Goal: Task Accomplishment & Management: Manage account settings

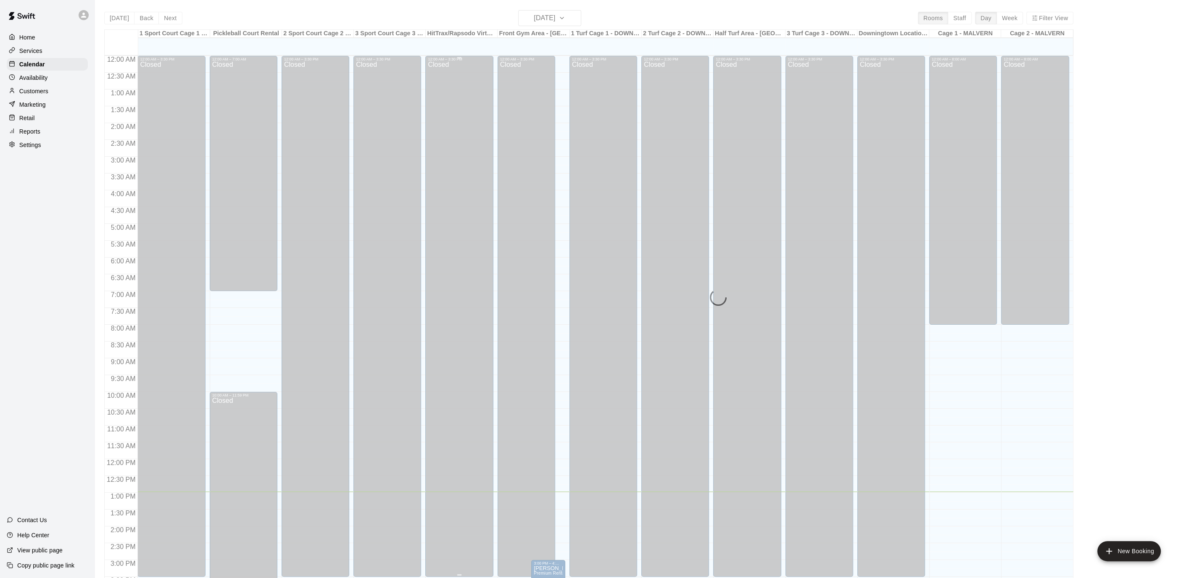
scroll to position [250, 0]
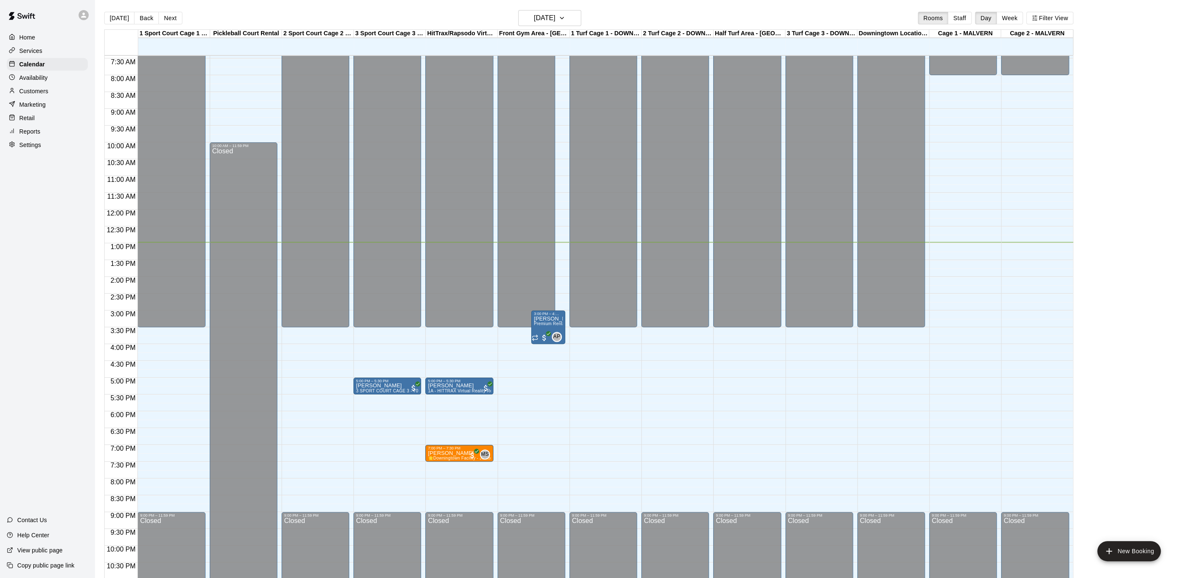
click at [42, 35] on div "Home" at bounding box center [47, 37] width 81 height 13
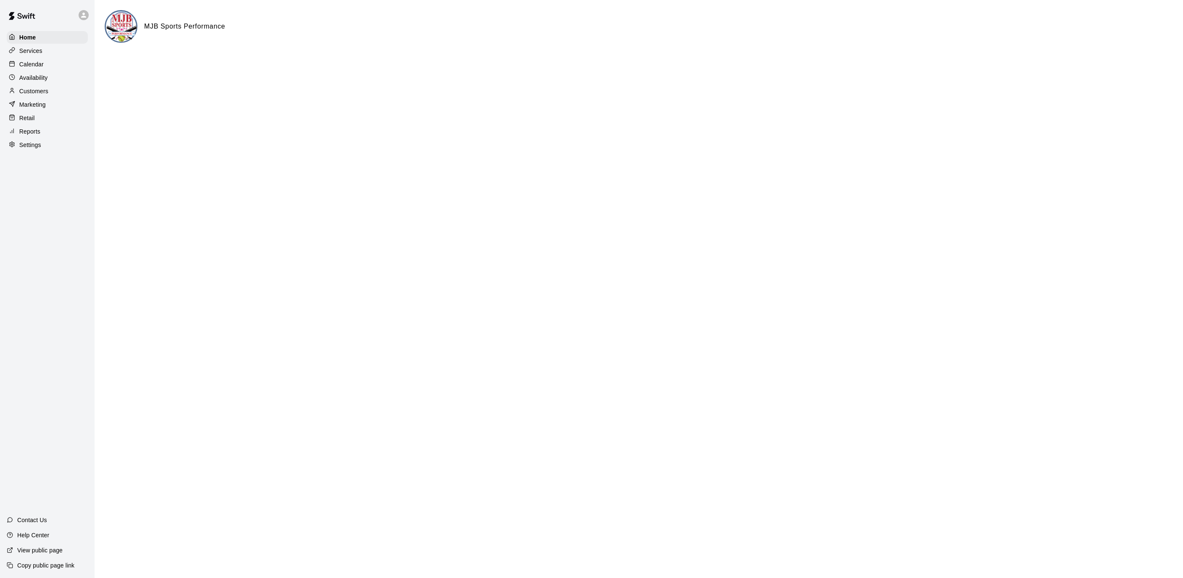
click at [45, 58] on div "Calendar" at bounding box center [47, 64] width 81 height 13
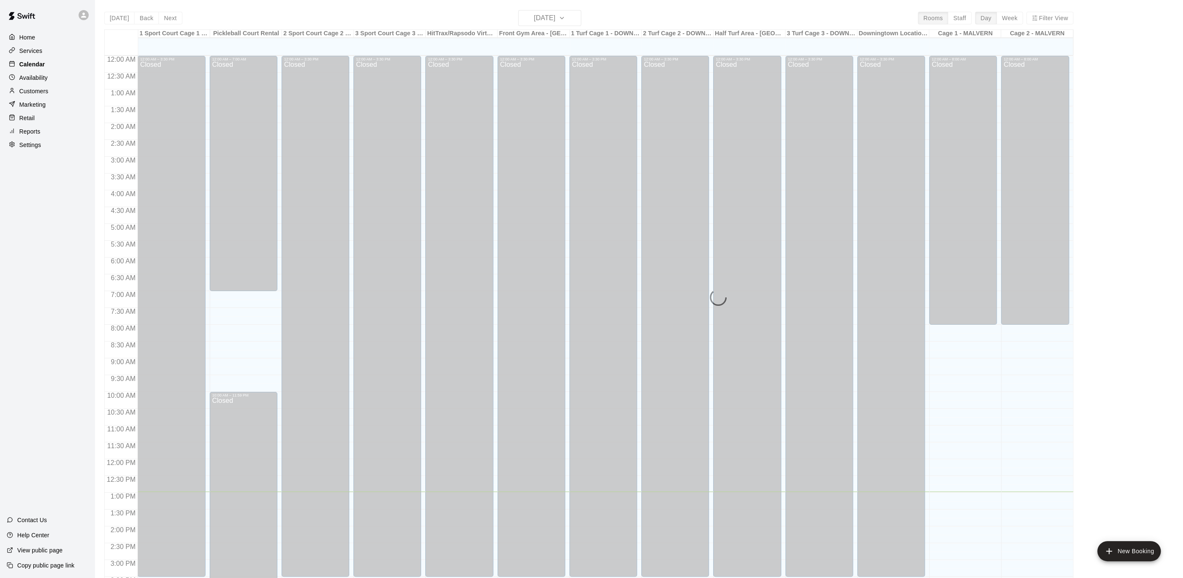
scroll to position [250, 0]
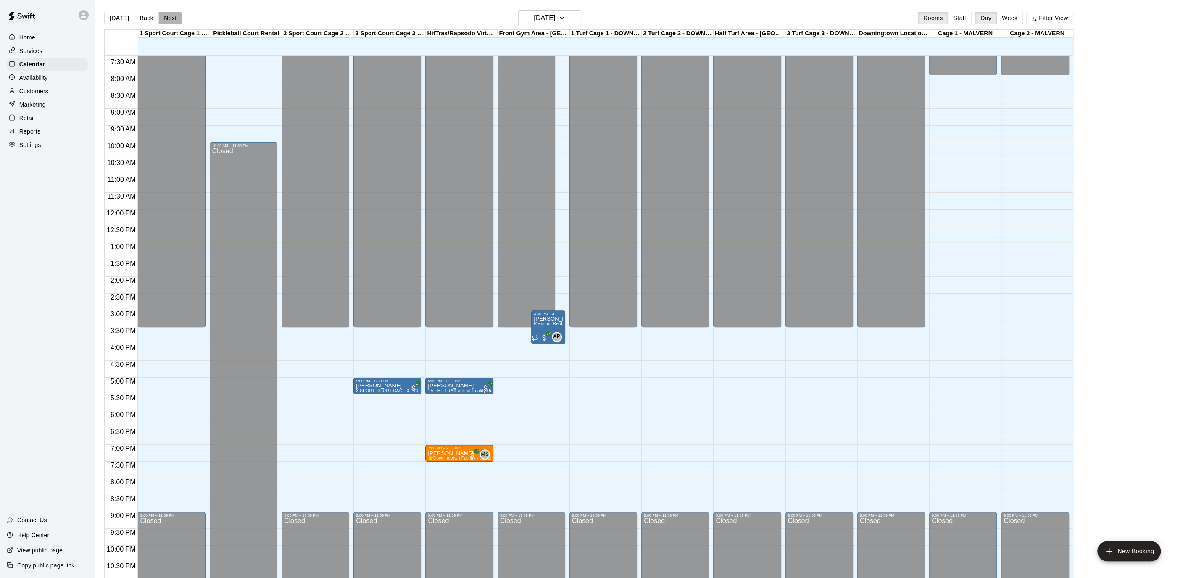
click at [175, 17] on button "Next" at bounding box center [170, 18] width 24 height 13
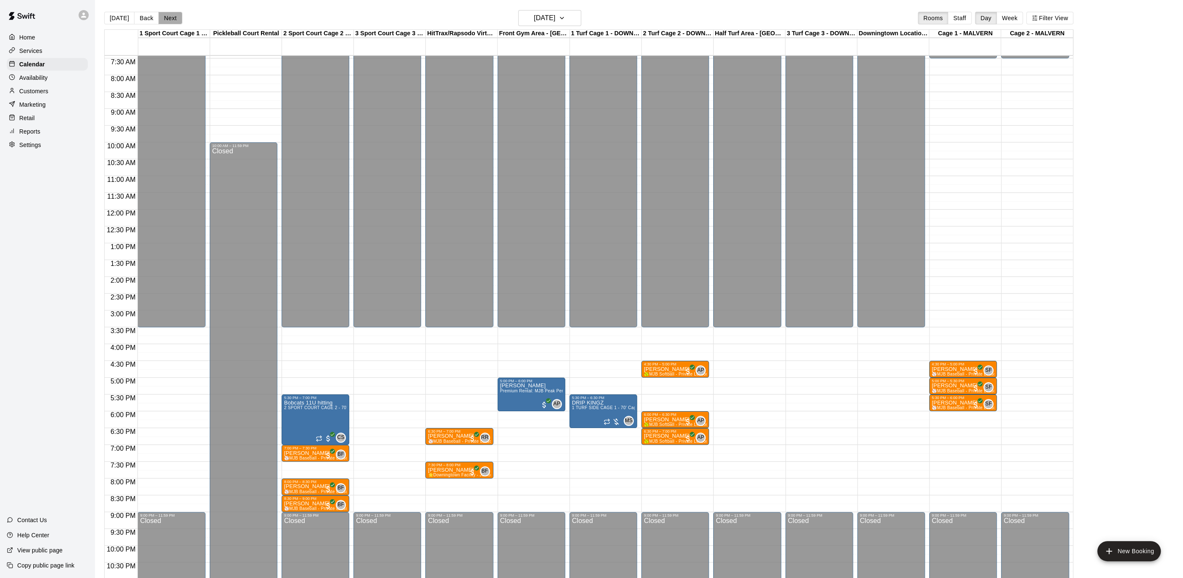
click at [175, 17] on button "Next" at bounding box center [170, 18] width 24 height 13
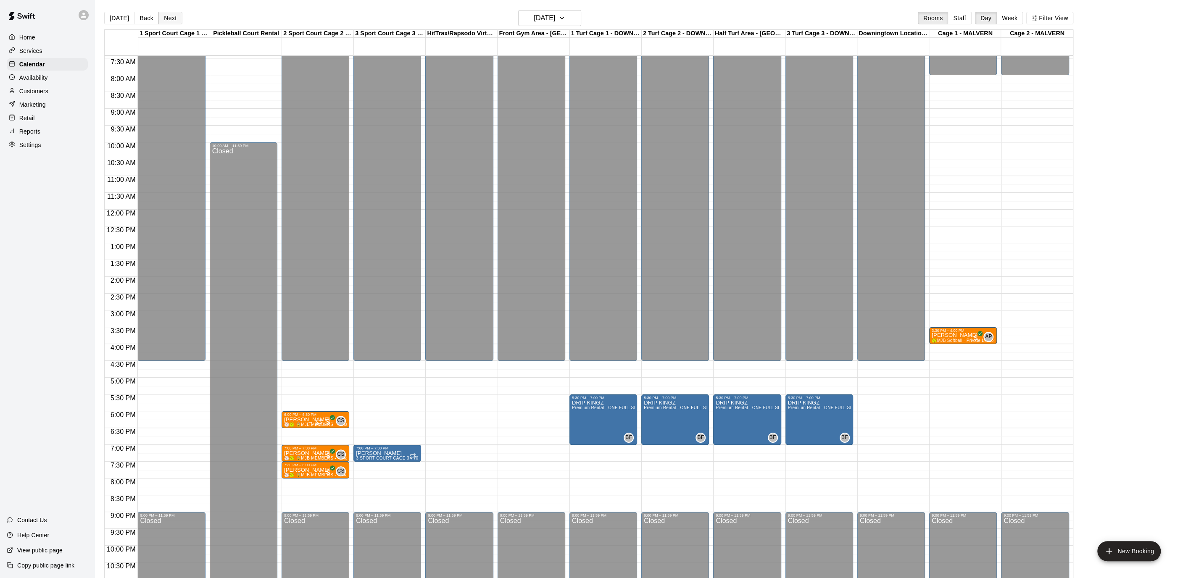
click at [175, 17] on button "Next" at bounding box center [170, 18] width 24 height 13
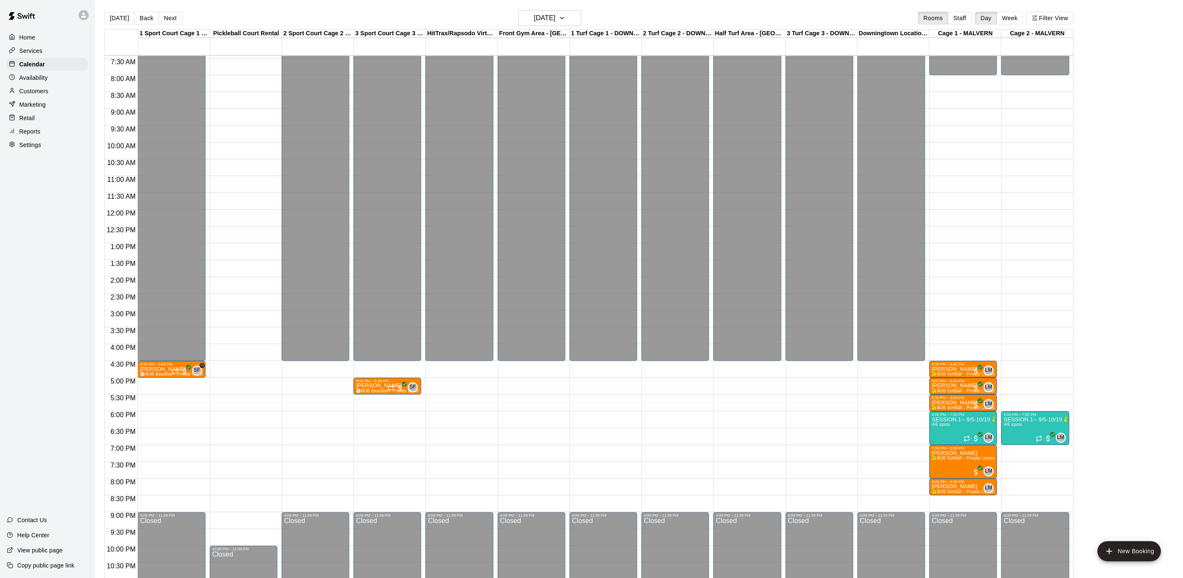
click at [44, 145] on div "Settings" at bounding box center [47, 145] width 81 height 13
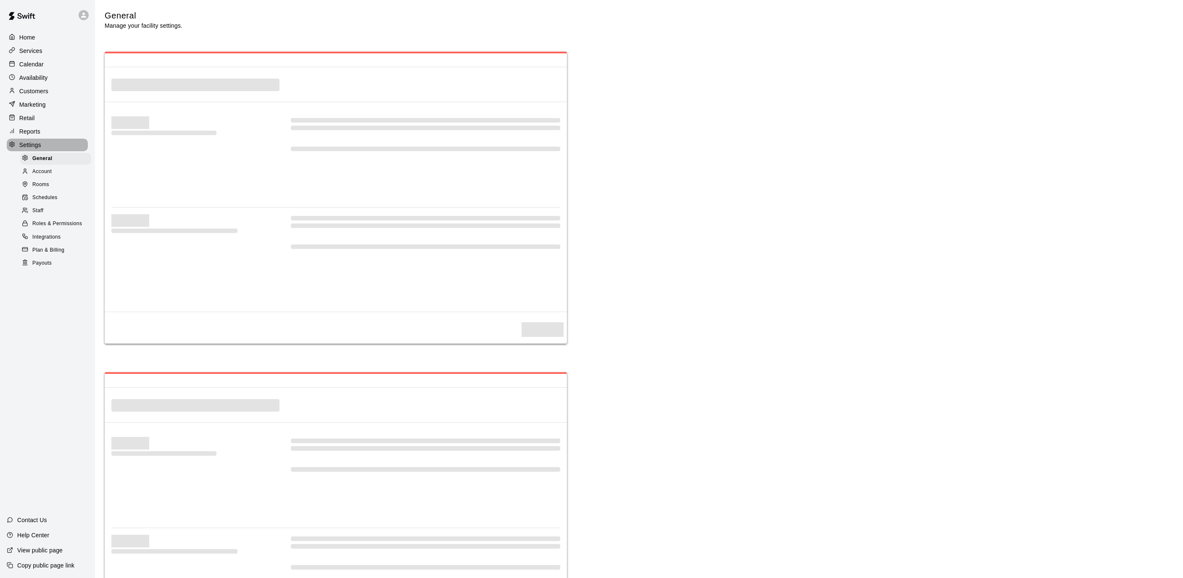
click at [44, 145] on div "Settings" at bounding box center [47, 145] width 81 height 13
select select "**"
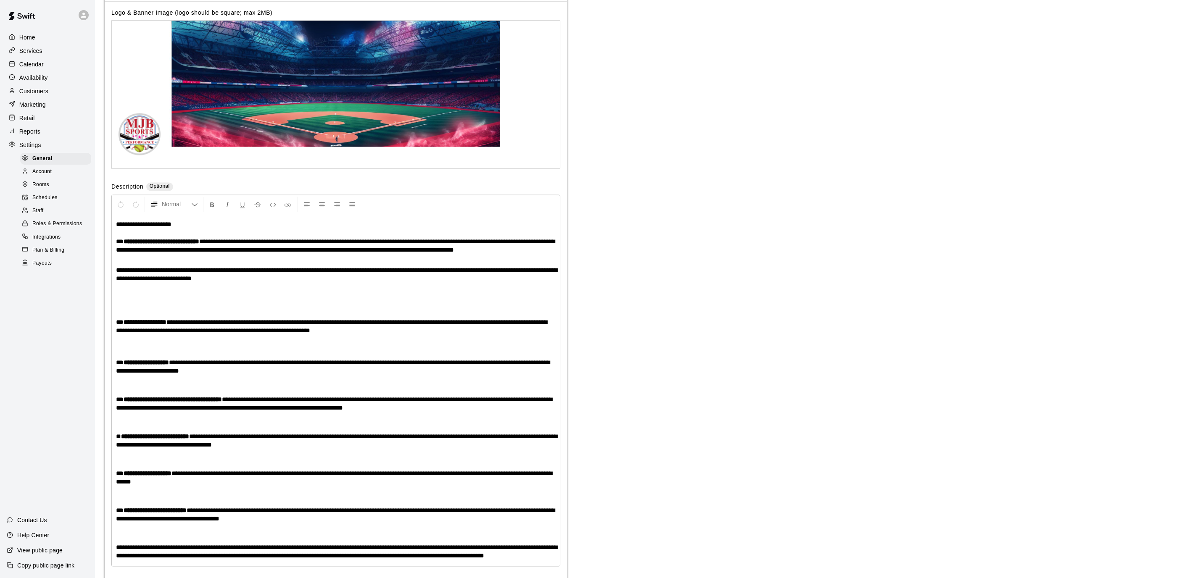
scroll to position [1636, 0]
click at [43, 265] on span "Payouts" at bounding box center [41, 263] width 19 height 8
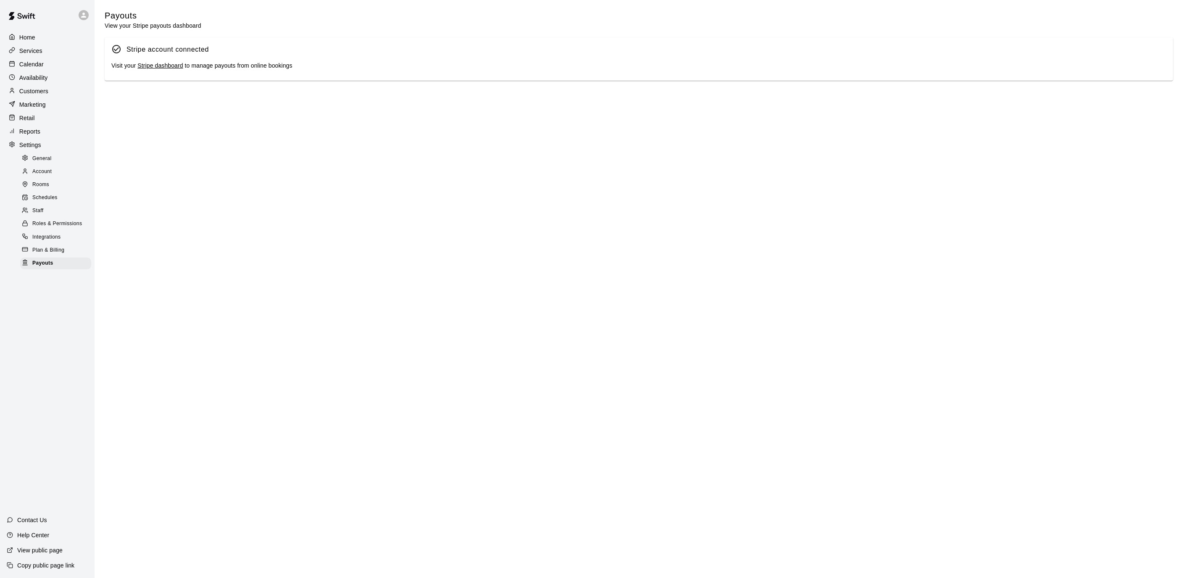
click at [153, 69] on link "Stripe dashboard" at bounding box center [159, 65] width 45 height 7
click at [47, 61] on div "Calendar" at bounding box center [47, 64] width 81 height 13
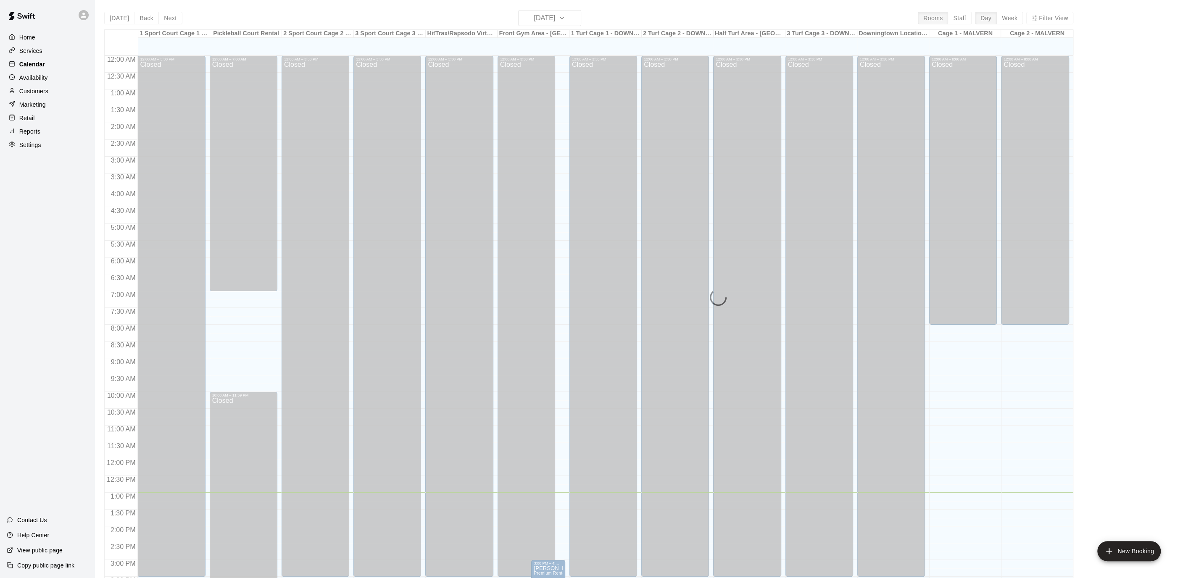
scroll to position [250, 0]
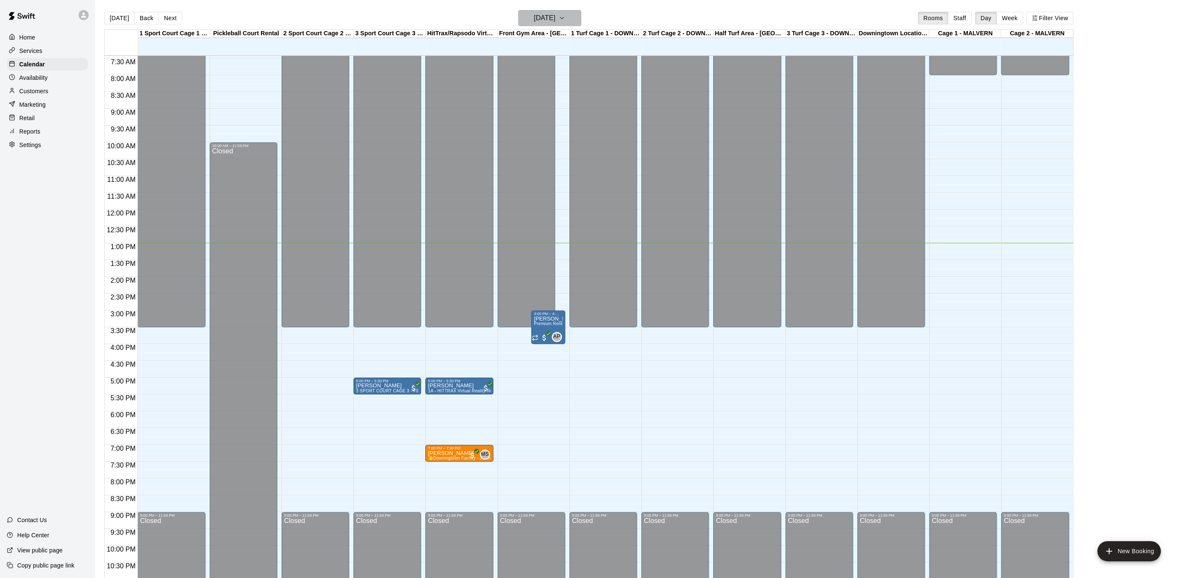
click at [565, 21] on icon "button" at bounding box center [561, 18] width 7 height 10
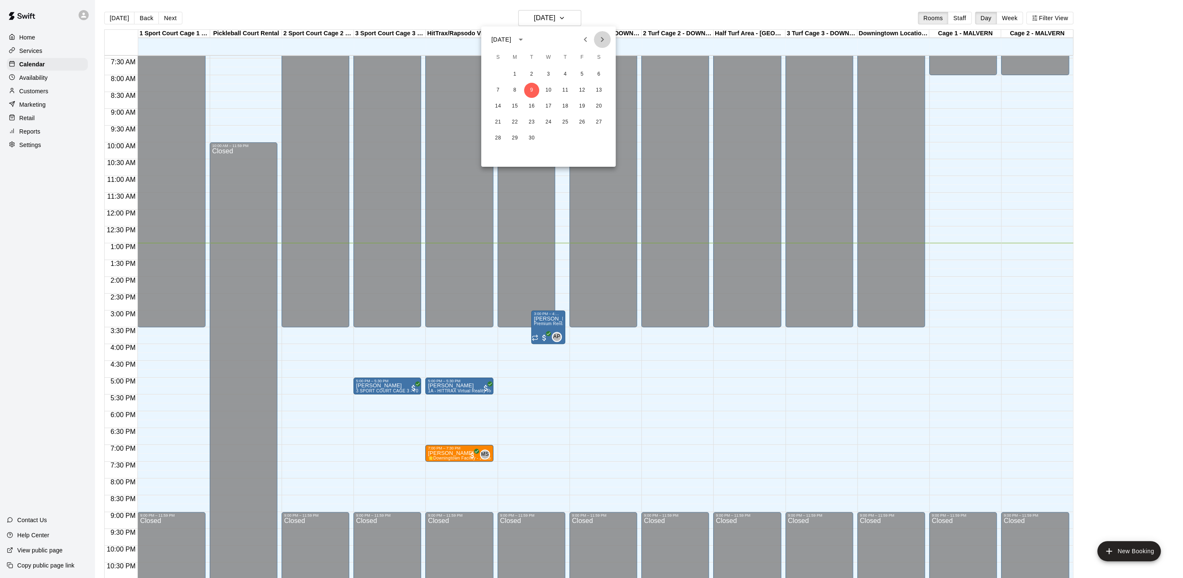
click at [598, 38] on icon "Next month" at bounding box center [602, 39] width 10 height 10
click at [543, 80] on button "1" at bounding box center [548, 74] width 15 height 15
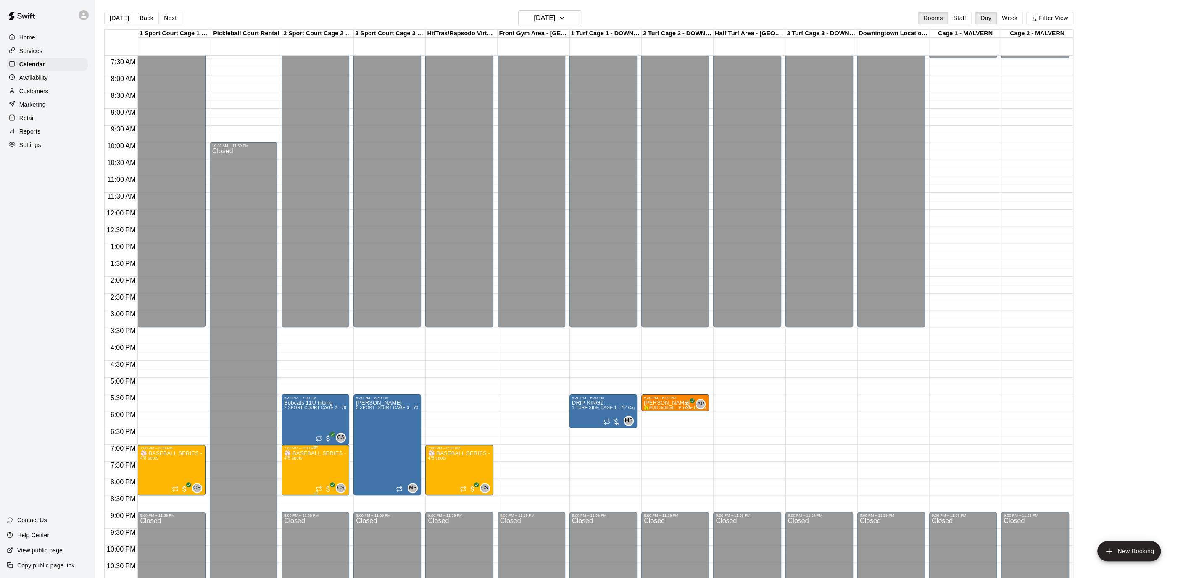
click at [292, 478] on img "edit" at bounding box center [293, 479] width 10 height 10
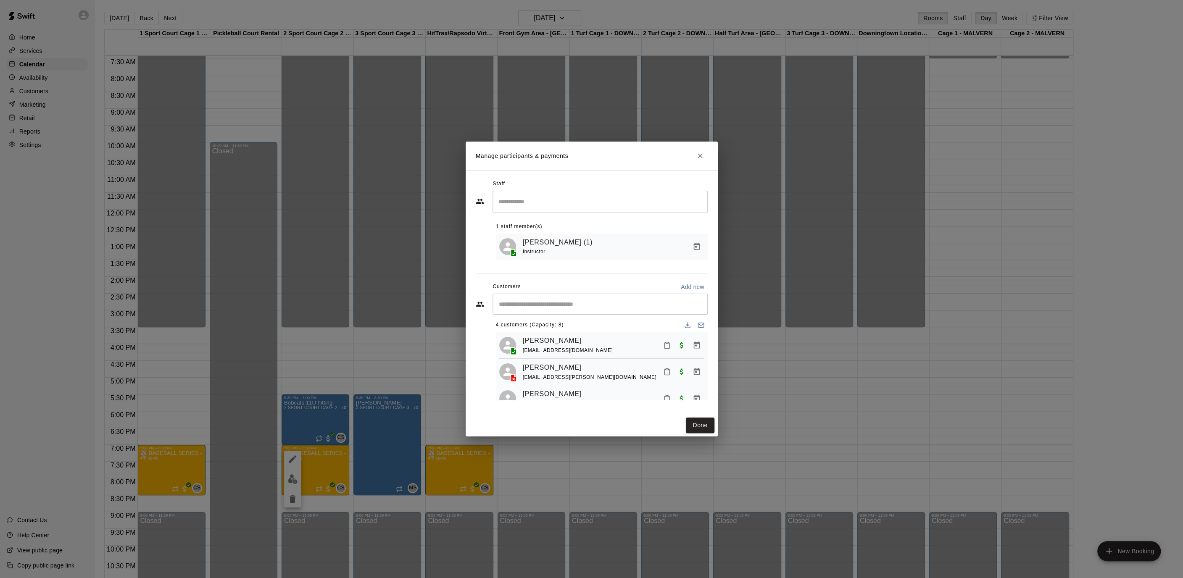
scroll to position [0, 0]
click at [558, 306] on input "Start typing to search customers..." at bounding box center [600, 304] width 208 height 8
type input "****"
click at [565, 358] on span "c.ross9614@yahoo.com" at bounding box center [561, 360] width 90 height 6
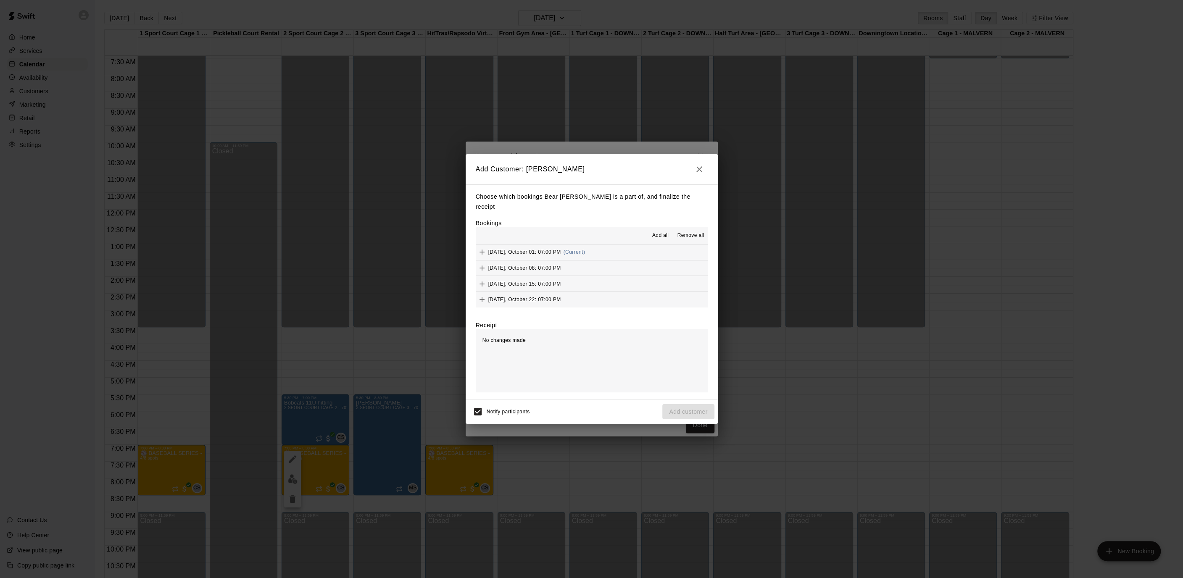
click at [660, 232] on span "Add all" at bounding box center [660, 236] width 17 height 8
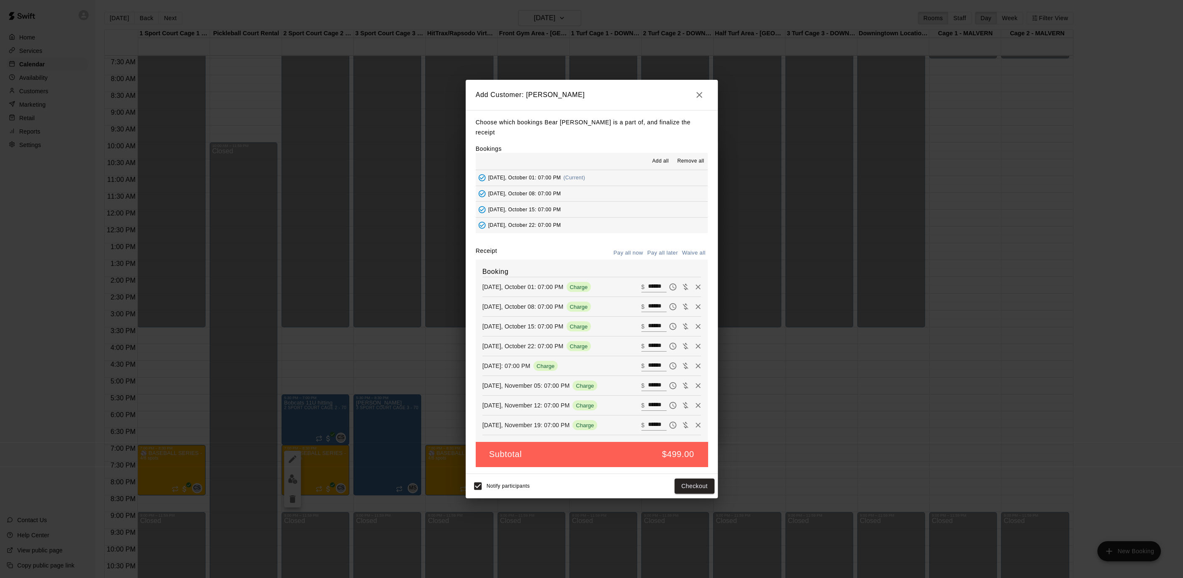
click at [698, 250] on button "Waive all" at bounding box center [694, 253] width 28 height 13
type input "*"
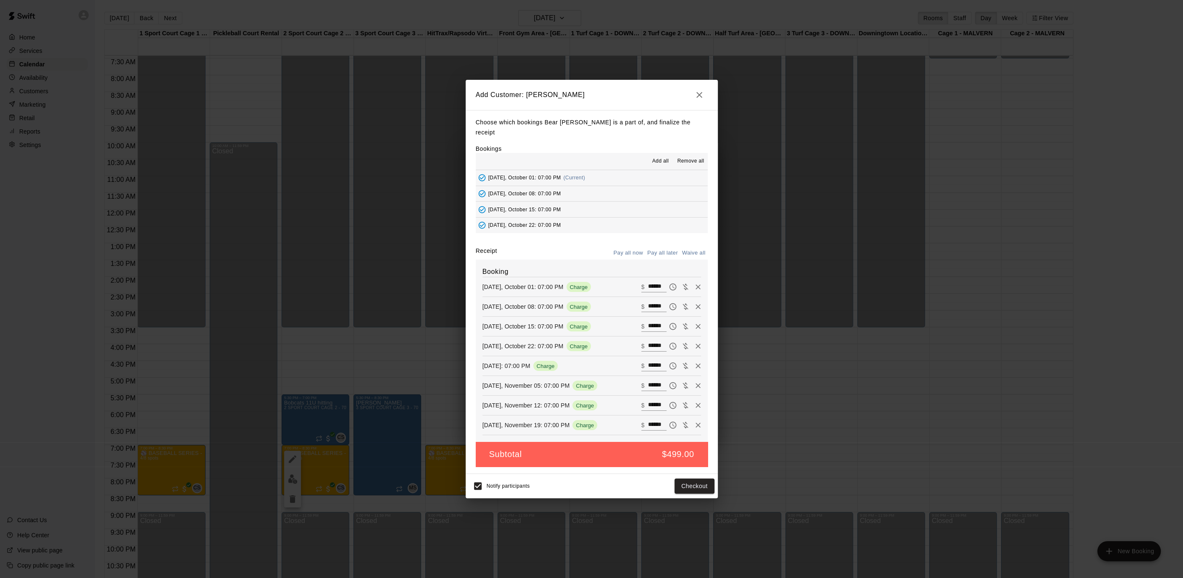
type input "*"
click at [691, 485] on button "Add customer" at bounding box center [688, 487] width 52 height 16
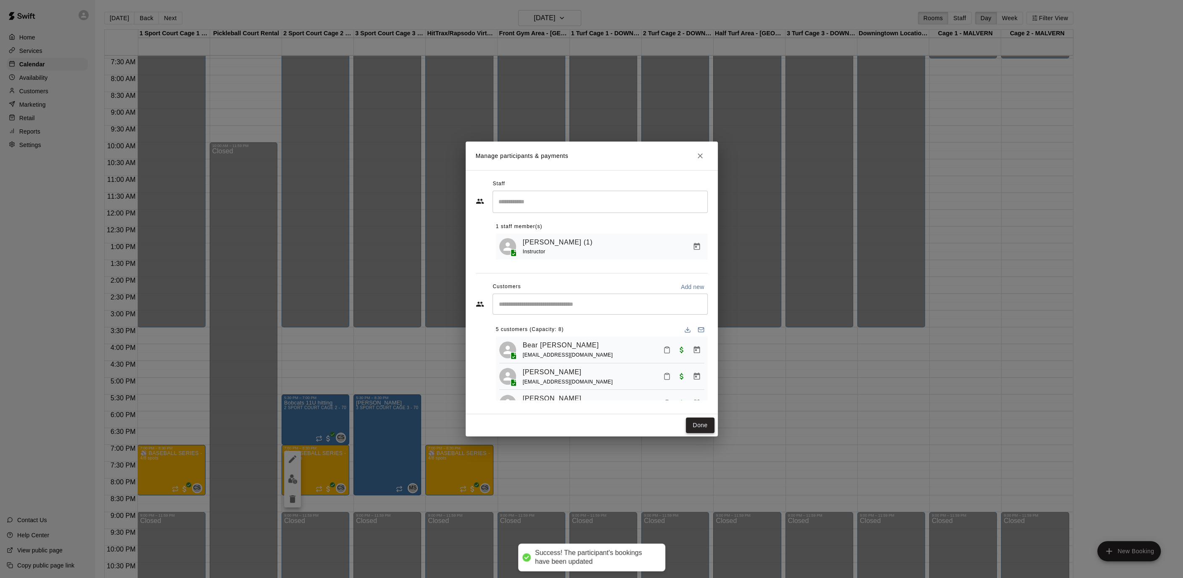
click at [709, 428] on button "Done" at bounding box center [700, 426] width 28 height 16
